Goal: Task Accomplishment & Management: Use online tool/utility

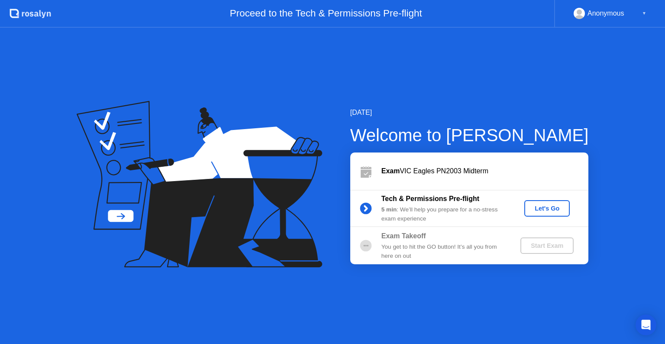
click at [560, 210] on div "Let's Go" at bounding box center [546, 208] width 39 height 7
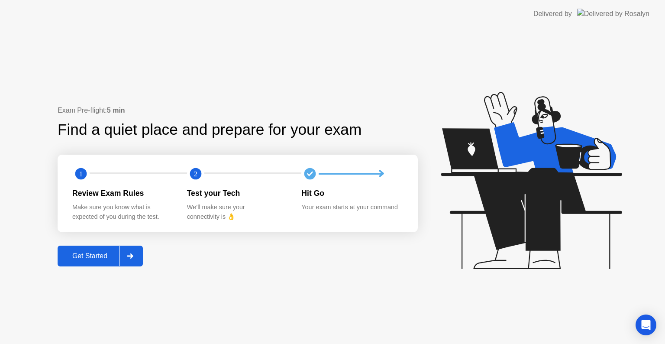
click at [112, 257] on div "Get Started" at bounding box center [89, 256] width 59 height 8
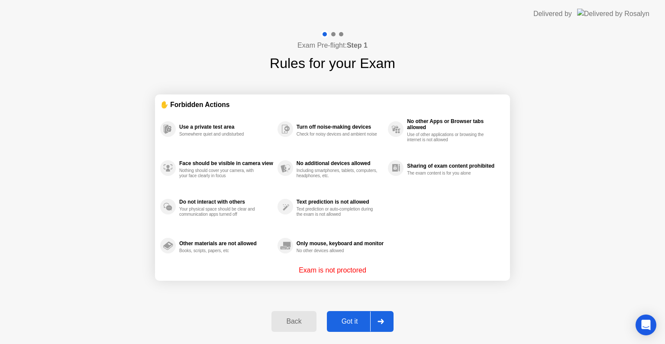
click at [349, 321] on div "Got it" at bounding box center [349, 321] width 41 height 8
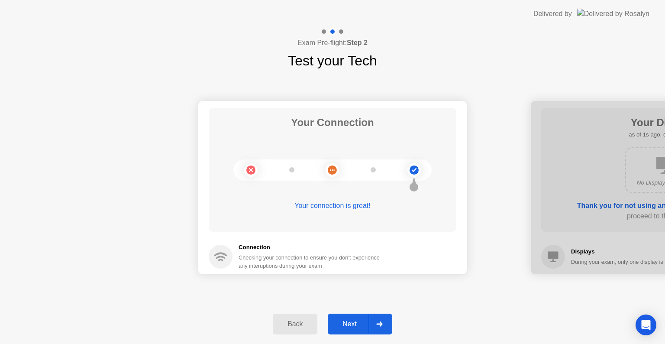
click at [349, 321] on div "Next" at bounding box center [349, 324] width 39 height 8
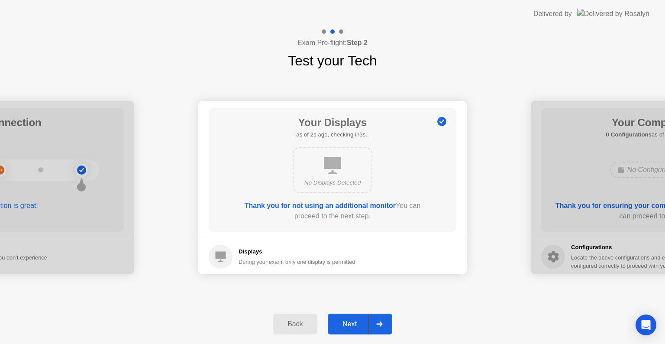
click at [349, 321] on div "Next" at bounding box center [349, 324] width 39 height 8
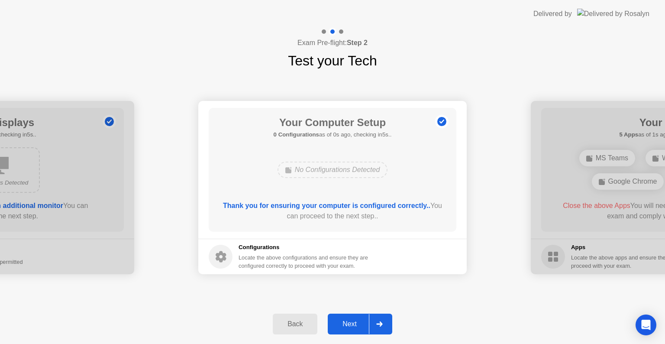
click at [349, 321] on div "Next" at bounding box center [349, 324] width 39 height 8
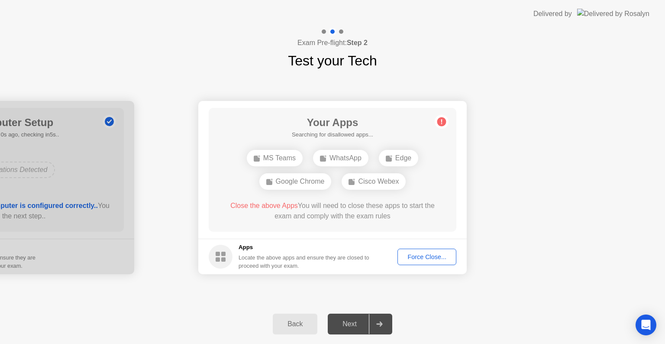
click at [349, 321] on div "Next" at bounding box center [349, 324] width 39 height 8
click at [437, 257] on div "Force Close..." at bounding box center [426, 256] width 53 height 7
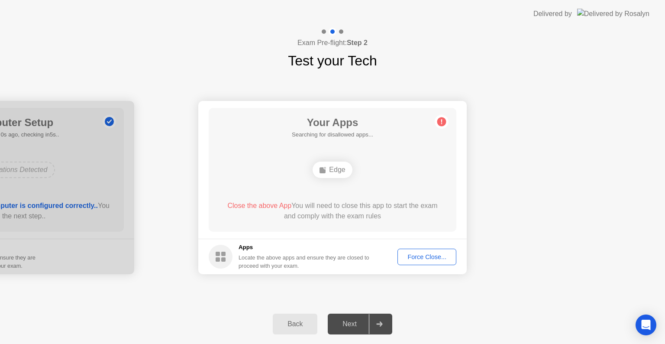
click at [435, 257] on div "Force Close..." at bounding box center [426, 256] width 53 height 7
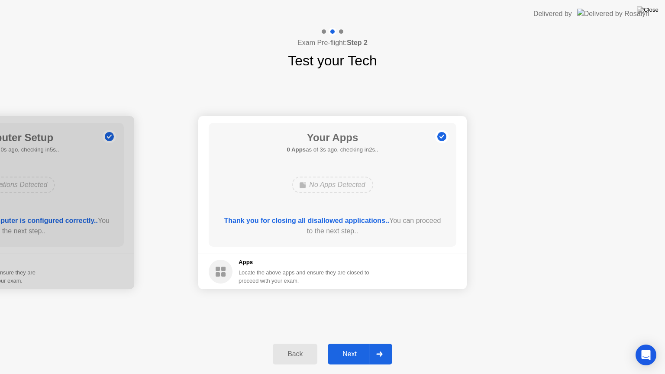
click at [347, 343] on div "Next" at bounding box center [349, 354] width 39 height 8
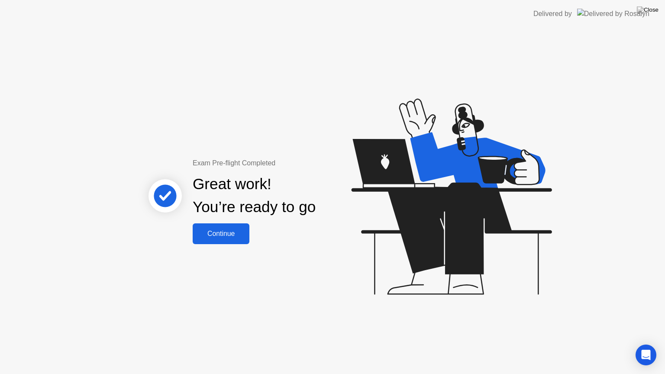
click at [239, 237] on div "Continue" at bounding box center [220, 234] width 51 height 8
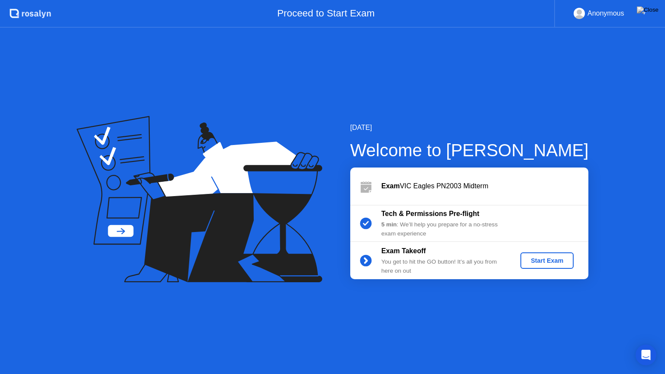
click at [541, 262] on div "Start Exam" at bounding box center [547, 260] width 46 height 7
